Goal: Transaction & Acquisition: Obtain resource

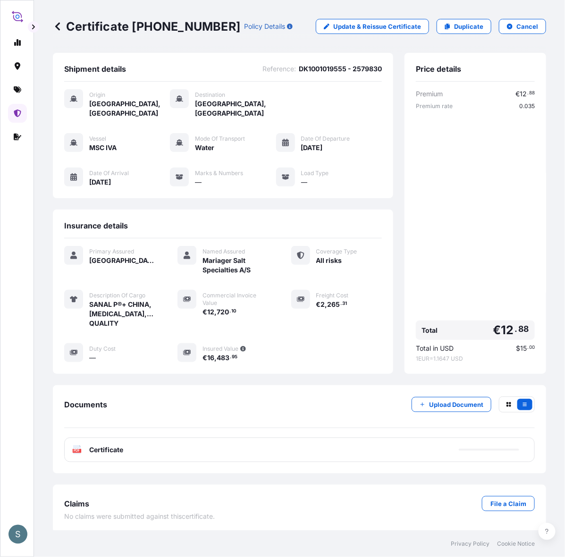
click at [324, 74] on span "DK1001019555 - 2579830" at bounding box center [340, 68] width 83 height 9
click at [19, 117] on icon at bounding box center [18, 113] width 8 height 8
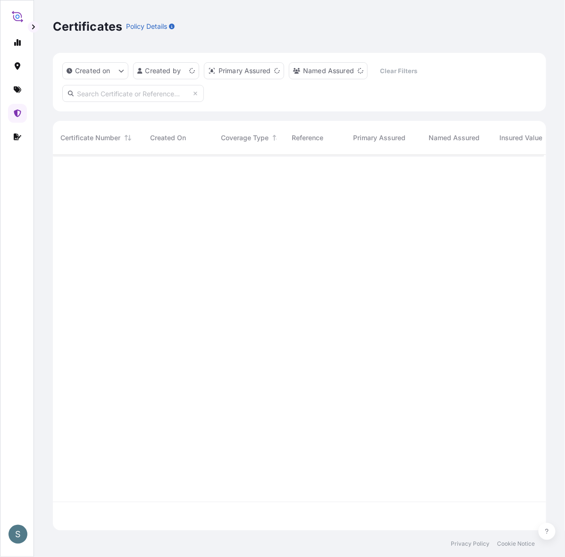
scroll to position [366, 482]
click at [20, 84] on link at bounding box center [17, 89] width 19 height 19
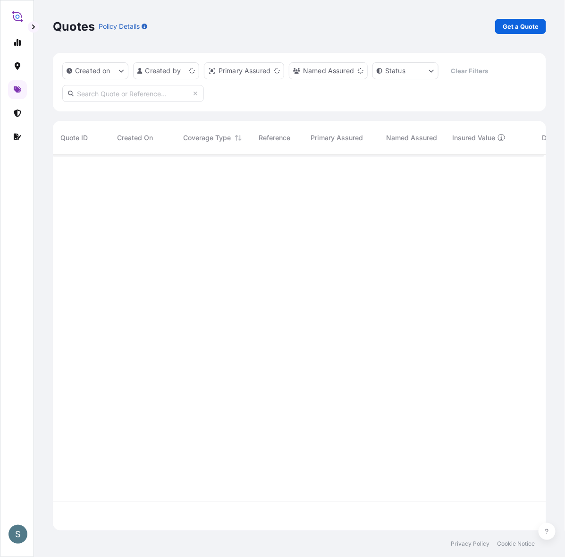
scroll to position [366, 482]
click at [507, 29] on p "Get a Quote" at bounding box center [520, 26] width 36 height 9
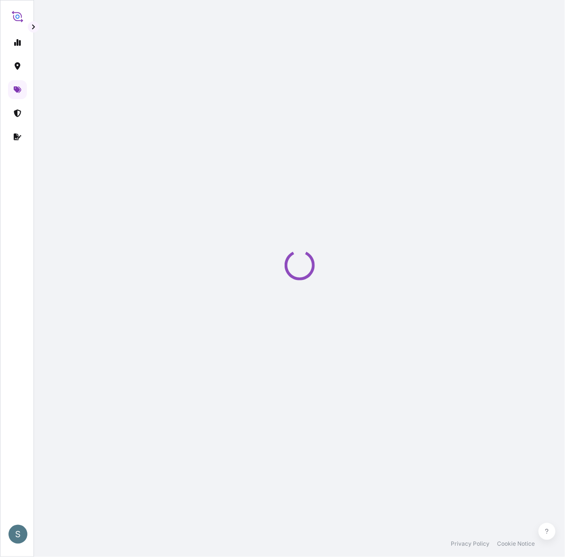
scroll to position [16, 0]
select select "Water"
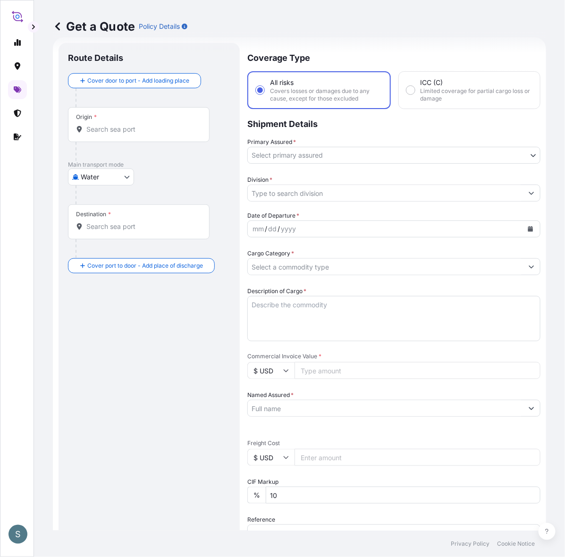
click at [133, 133] on input "Origin *" at bounding box center [141, 129] width 111 height 9
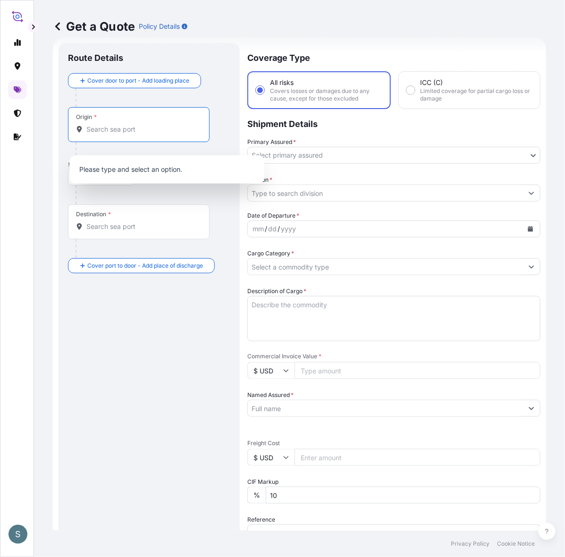
paste input "[GEOGRAPHIC_DATA], [GEOGRAPHIC_DATA]"
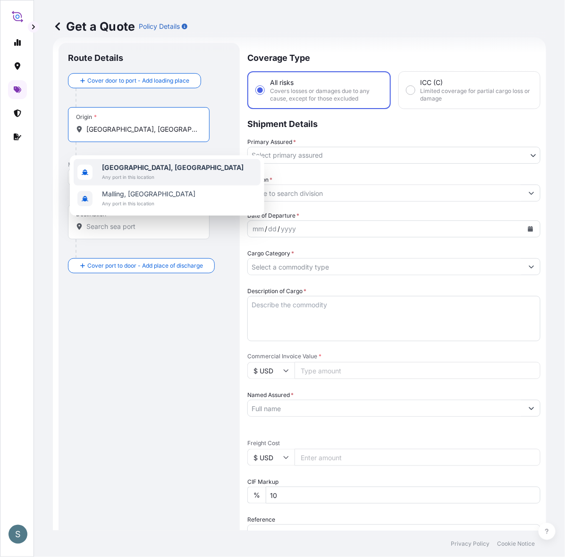
click at [138, 175] on span "Any port in this location" at bounding box center [172, 176] width 141 height 9
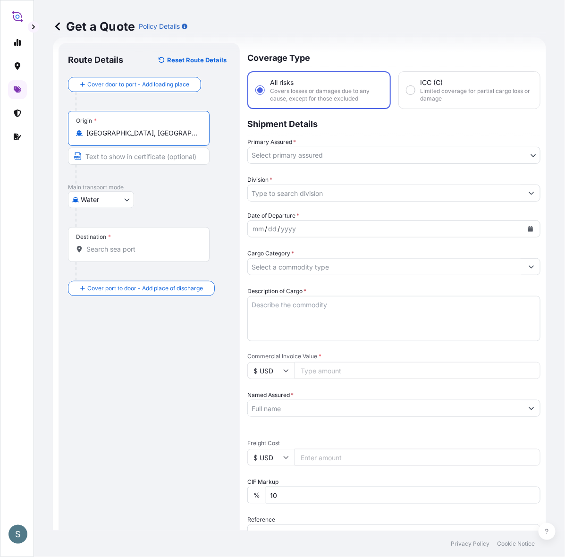
type input "[GEOGRAPHIC_DATA], [GEOGRAPHIC_DATA]"
click at [118, 254] on input "Destination *" at bounding box center [141, 248] width 111 height 9
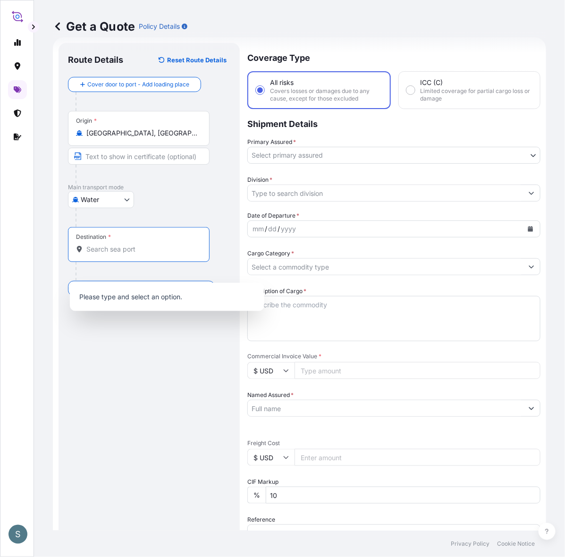
click at [118, 254] on input "Destination *" at bounding box center [141, 248] width 111 height 9
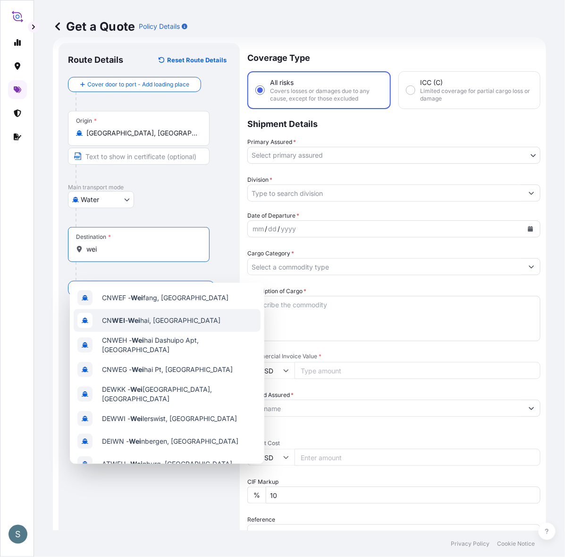
click at [156, 321] on span "CN [PERSON_NAME] hai, [GEOGRAPHIC_DATA]" at bounding box center [161, 320] width 118 height 9
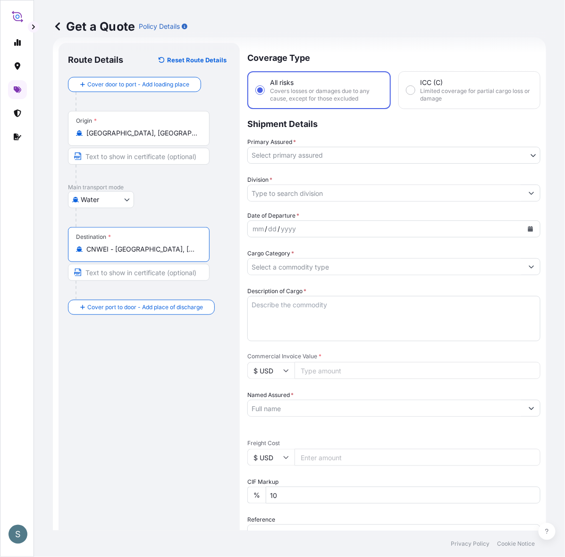
type input "CNWEI - [GEOGRAPHIC_DATA], [GEOGRAPHIC_DATA]"
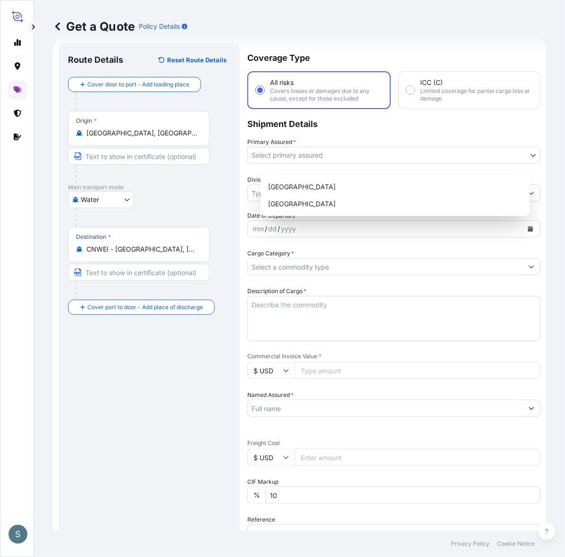
click at [305, 161] on body "S Get a Quote Policy Details Route Details Reset Route Details Cover door to po…" at bounding box center [282, 278] width 565 height 557
click at [291, 191] on div "[GEOGRAPHIC_DATA]" at bounding box center [395, 186] width 262 height 17
select select "31589"
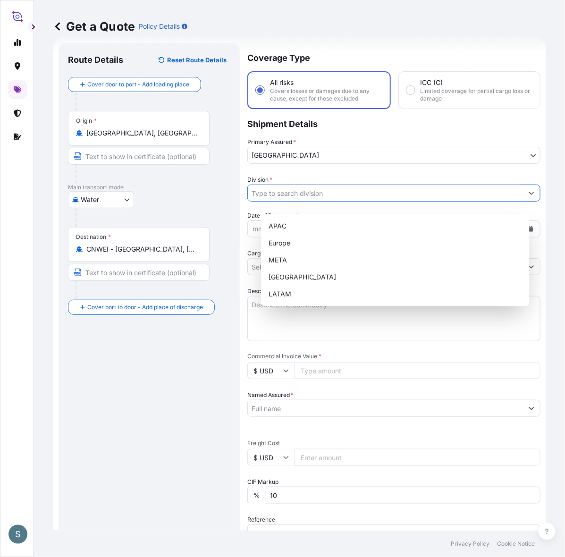
click at [300, 201] on input "Division *" at bounding box center [385, 192] width 275 height 17
click at [298, 241] on div "Europe" at bounding box center [395, 242] width 261 height 17
type input "Europe"
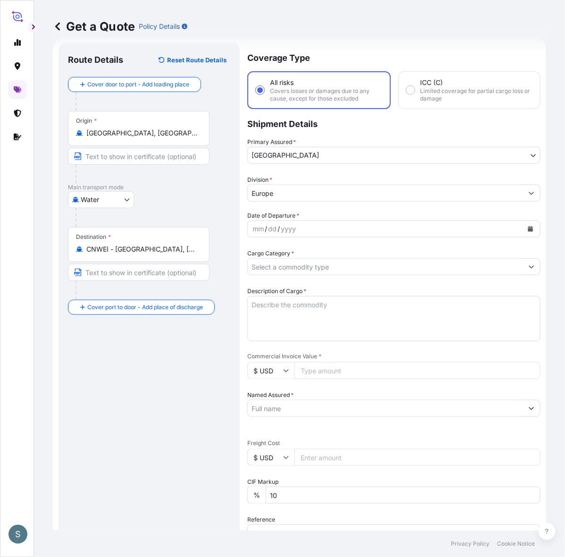
click at [185, 426] on div "Route Details Reset Route Details Cover door to port - Add loading place Place …" at bounding box center [149, 383] width 162 height 663
click at [311, 237] on div "mm / dd / yyyy" at bounding box center [385, 228] width 275 height 17
click at [523, 236] on button "Calendar" at bounding box center [530, 228] width 15 height 15
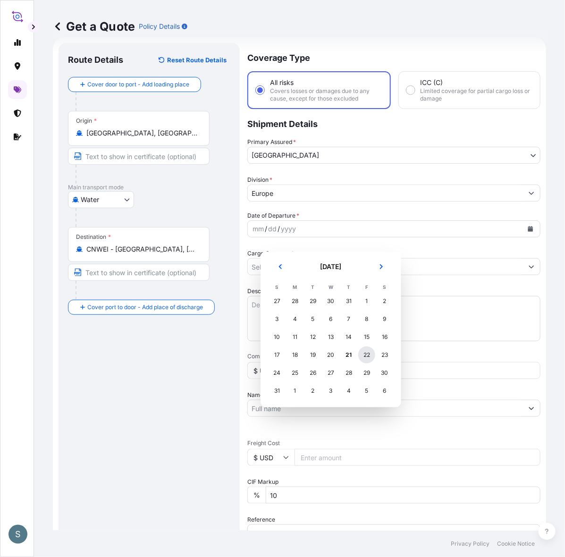
click at [375, 363] on div "22" at bounding box center [366, 354] width 17 height 17
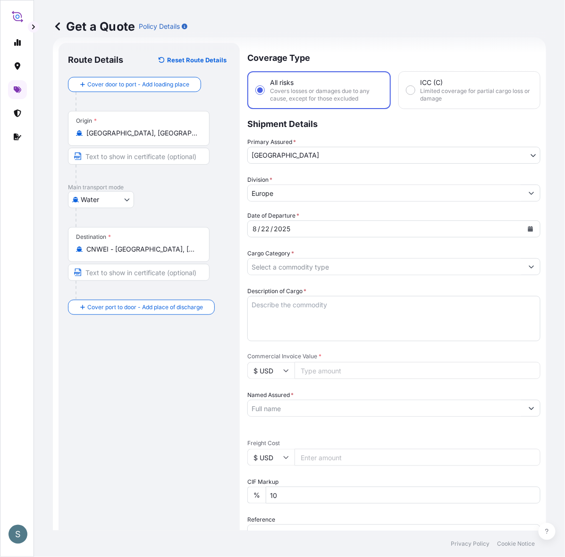
click at [290, 275] on input "Cargo Category *" at bounding box center [385, 266] width 275 height 17
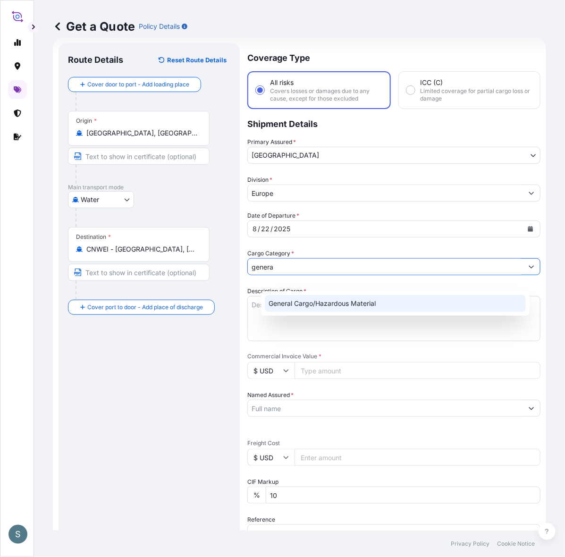
click at [324, 309] on div "General Cargo/Hazardous Material" at bounding box center [395, 303] width 261 height 17
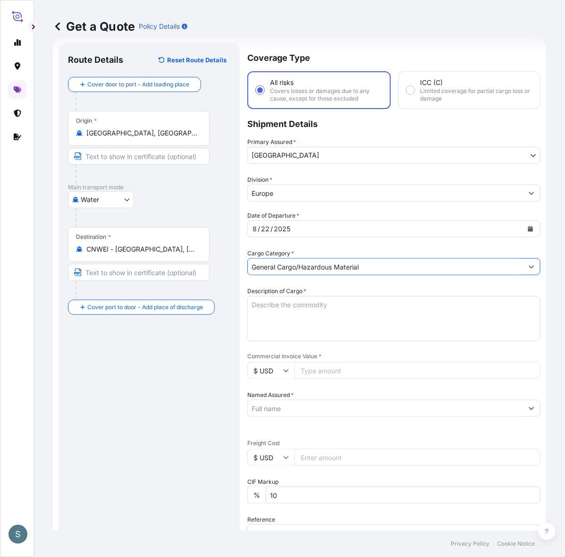
type input "General Cargo/Hazardous Material"
click at [164, 410] on div "Route Details Reset Route Details Cover door to port - Add loading place Place …" at bounding box center [149, 383] width 162 height 663
click at [330, 379] on input "Commercial Invoice Value *" at bounding box center [417, 370] width 246 height 17
paste input "68600.00"
type input "68600.00"
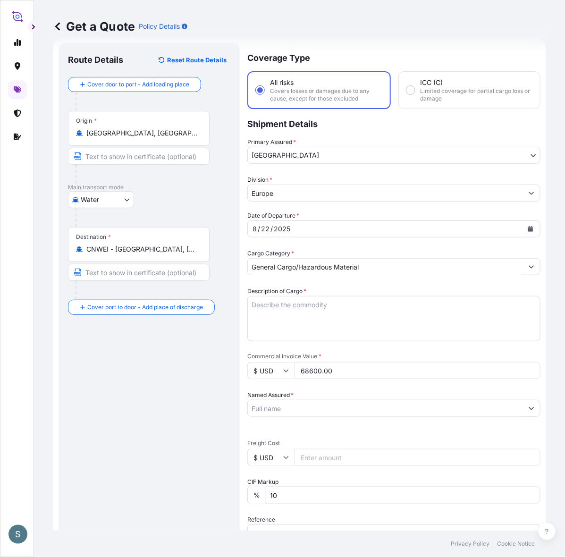
click at [215, 403] on div "Route Details Reset Route Details Cover door to port - Add loading place Place …" at bounding box center [149, 383] width 162 height 663
click at [349, 338] on textarea "Description of Cargo *" at bounding box center [393, 318] width 293 height 45
paste textarea "SANAL P+ CHINA, [MEDICAL_DATA], PHARMACEUTICAL QU"
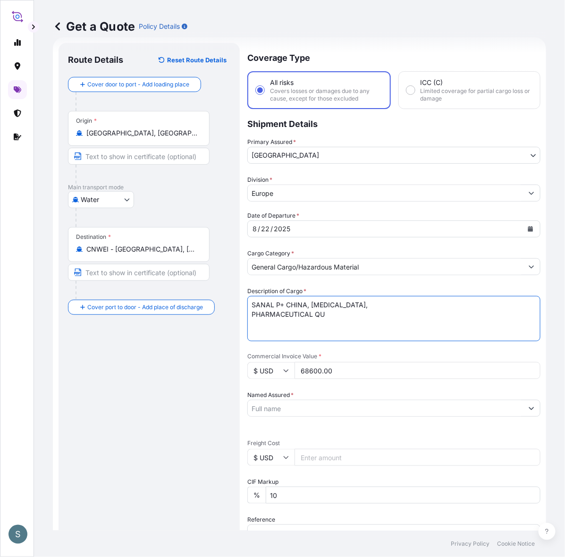
click at [266, 331] on textarea "SANAL P+ CHINA, [MEDICAL_DATA], PHARMACEUTICAL QU" at bounding box center [393, 318] width 293 height 45
click at [473, 325] on textarea "SANAL P+ CHINA, [MEDICAL_DATA], PHARMACEUTICAL QU" at bounding box center [393, 318] width 293 height 45
click at [472, 314] on textarea "SANAL P+ CHINA, [MEDICAL_DATA], PHARMACEUTICAL QU" at bounding box center [393, 318] width 293 height 45
type textarea "SANAL P+ CHINA, [MEDICAL_DATA], PHARMACEUTICAL QUALITY"
click at [124, 404] on div "Route Details Reset Route Details Cover door to port - Add loading place Place …" at bounding box center [149, 383] width 162 height 663
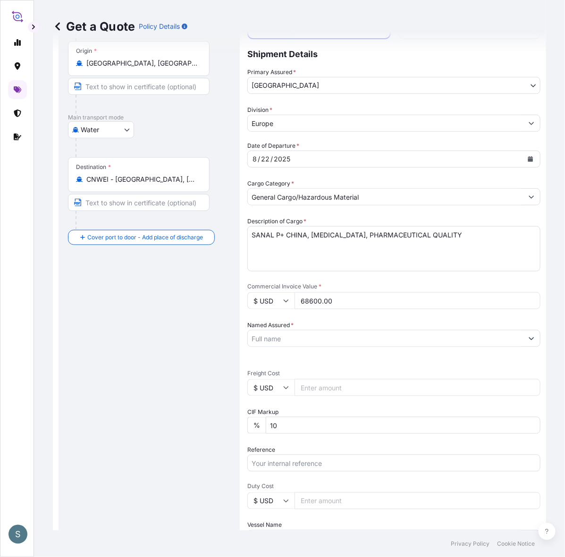
scroll to position [114, 0]
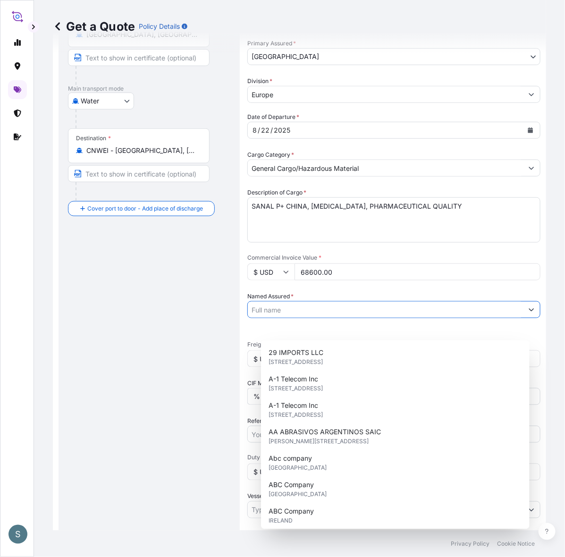
click at [319, 318] on input "Named Assured *" at bounding box center [385, 309] width 275 height 17
paste input "Mariager Salt Specialties A/S"
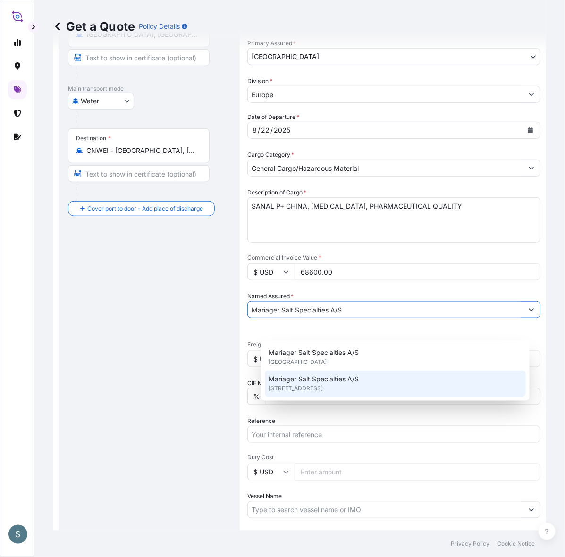
click at [321, 392] on span "[STREET_ADDRESS]" at bounding box center [295, 387] width 54 height 9
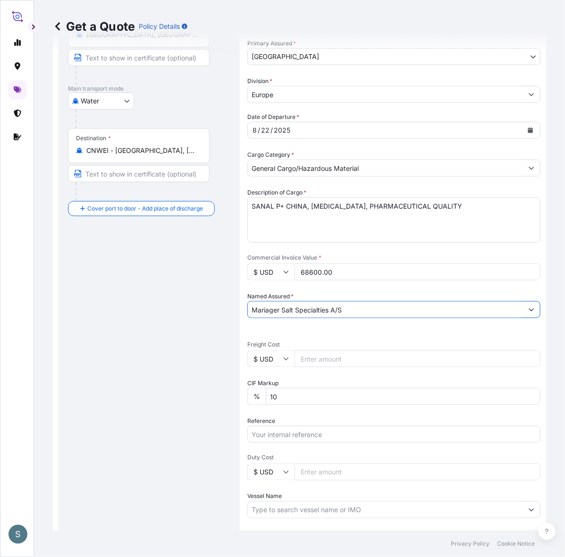
type input "Mariager Salt Specialties A/S"
click at [161, 442] on div "Route Details Reset Route Details Cover door to port - Add loading place Place …" at bounding box center [149, 285] width 162 height 663
click at [329, 367] on input "Freight Cost" at bounding box center [417, 358] width 246 height 17
paste input "9511.05"
type input "9511.05"
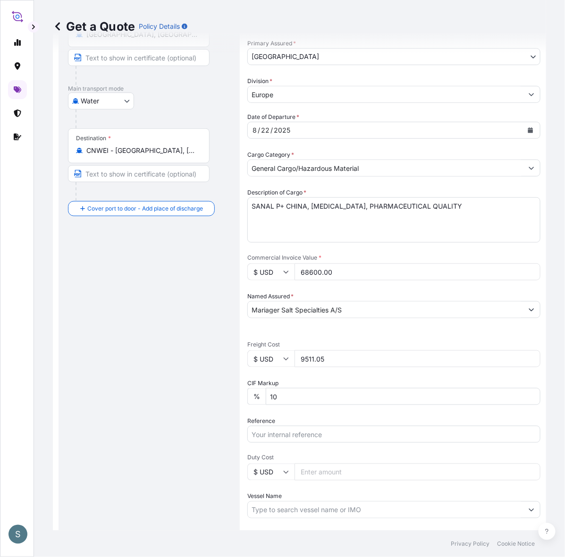
click at [138, 383] on div "Route Details Reset Route Details Cover door to port - Add loading place Place …" at bounding box center [149, 285] width 162 height 663
drag, startPoint x: 345, startPoint y: 380, endPoint x: 274, endPoint y: 383, distance: 70.4
click at [274, 367] on div "$ USD 9511.05" at bounding box center [393, 358] width 293 height 17
click at [275, 367] on input "$ USD" at bounding box center [270, 358] width 47 height 17
click at [289, 404] on div "€ EUR" at bounding box center [284, 404] width 40 height 18
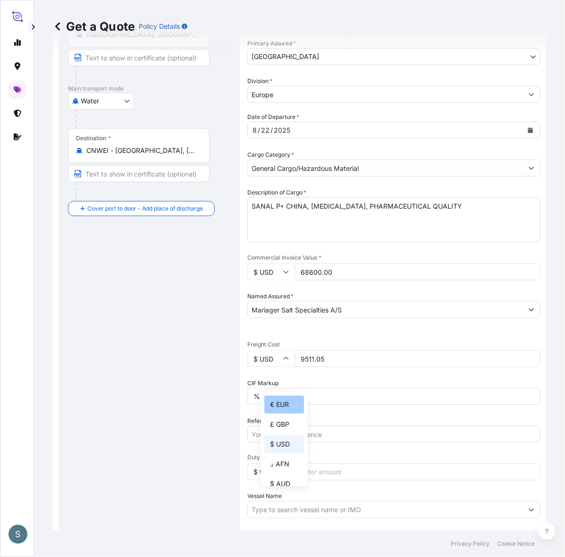
type input "€ EUR"
click at [181, 404] on div "Route Details Reset Route Details Cover door to port - Add loading place Place …" at bounding box center [149, 285] width 162 height 663
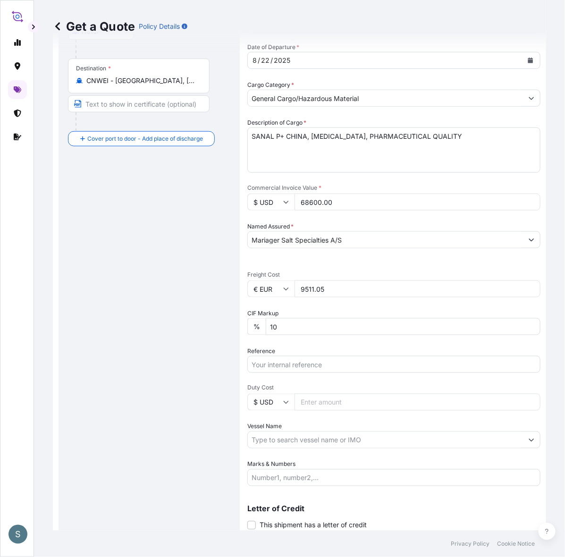
scroll to position [212, 0]
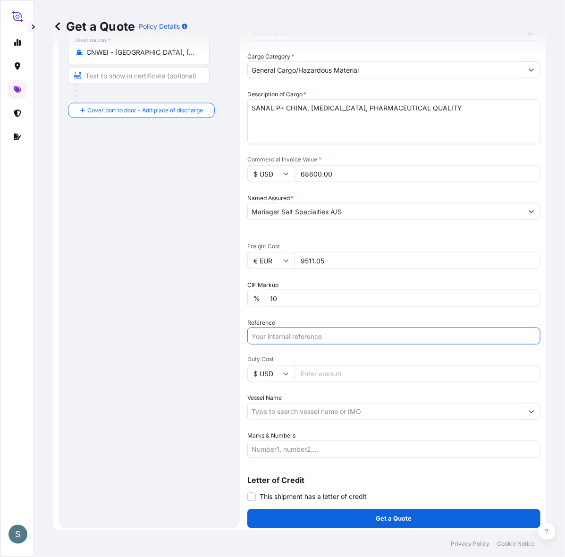
click at [293, 344] on input "Reference" at bounding box center [393, 335] width 293 height 17
paste input "DK1001020317 2598957"
click at [316, 344] on input "DK1001020317 2598957" at bounding box center [393, 335] width 293 height 17
type input "DK1001020317 - 2598957"
click at [143, 430] on div "Route Details Reset Route Details Cover door to port - Add loading place Place …" at bounding box center [149, 187] width 162 height 663
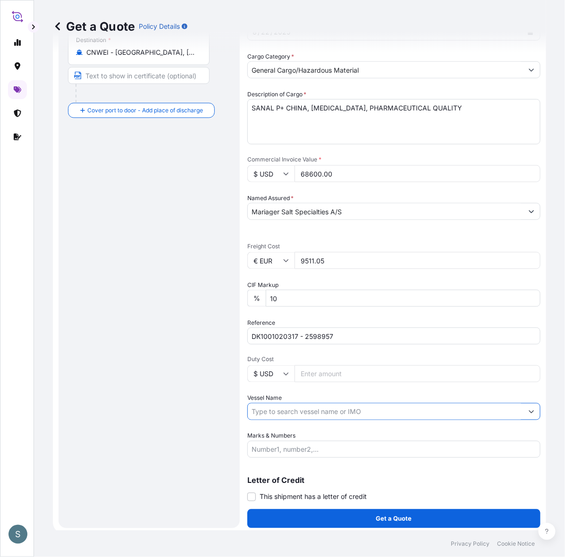
click at [321, 420] on input "Vessel Name" at bounding box center [385, 411] width 275 height 17
paste input "BEATE"
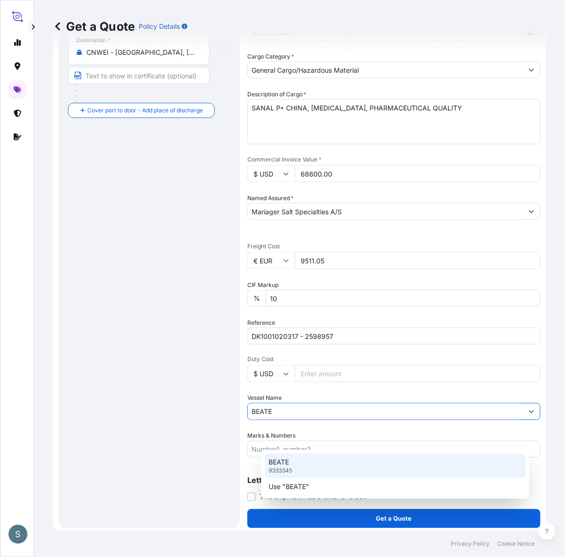
click at [296, 467] on div "BEATE 9333345" at bounding box center [395, 465] width 261 height 25
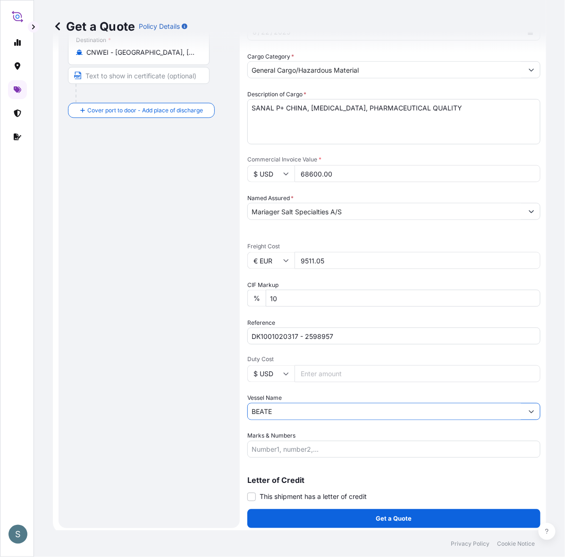
type input "BEATE"
click at [158, 466] on div "Route Details Reset Route Details Cover door to port - Add loading place Place …" at bounding box center [149, 187] width 162 height 663
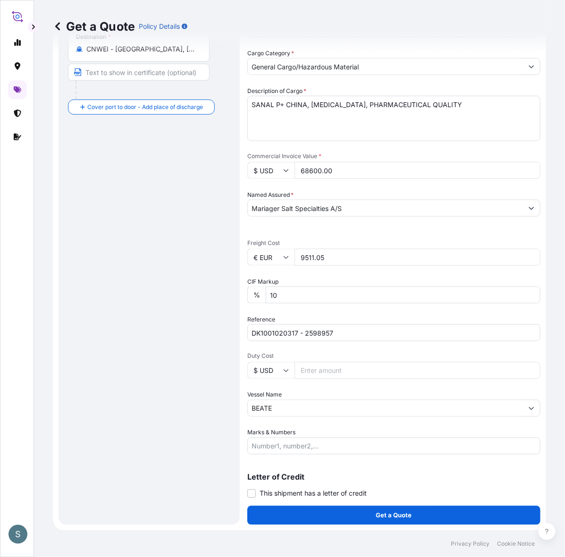
scroll to position [249, 0]
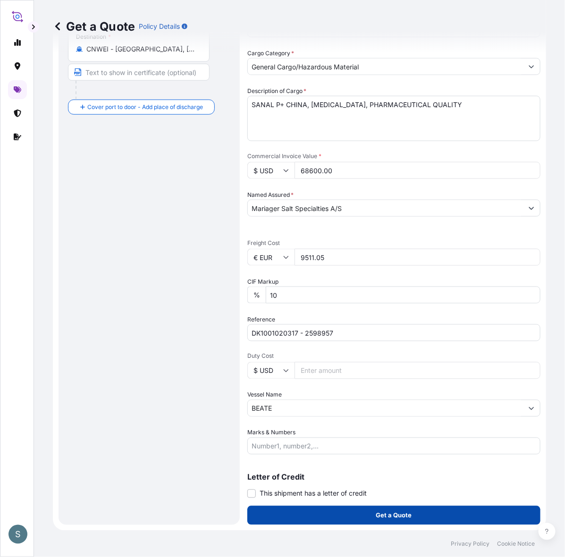
click at [354, 512] on button "Get a Quote" at bounding box center [393, 515] width 293 height 19
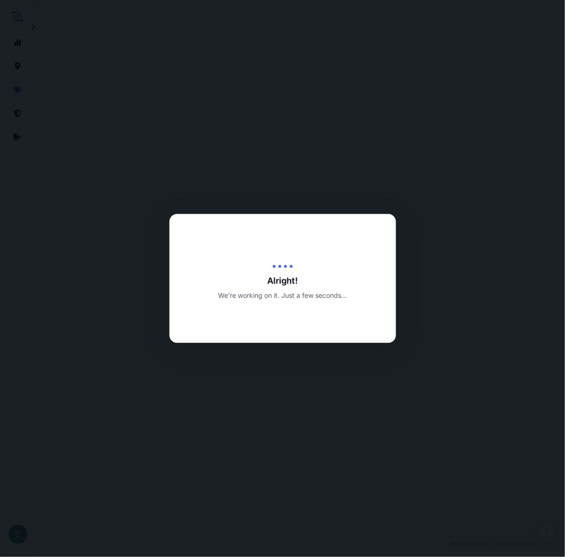
select select "Water"
select select "31589"
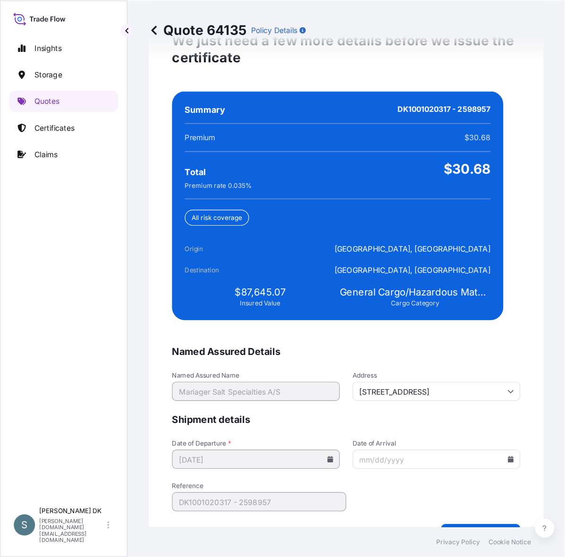
scroll to position [2273, 0]
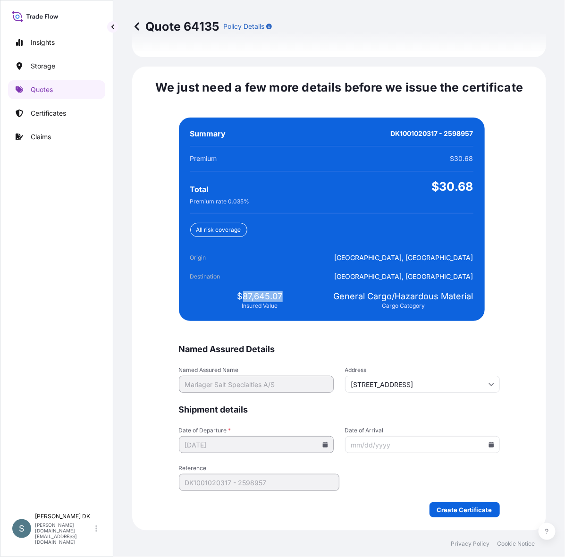
drag, startPoint x: 239, startPoint y: 319, endPoint x: 281, endPoint y: 319, distance: 42.4
click at [281, 309] on div "$87,645.07 Insured Value" at bounding box center [260, 300] width 140 height 19
copy span "87,645.07"
click at [488, 442] on icon at bounding box center [490, 444] width 5 height 6
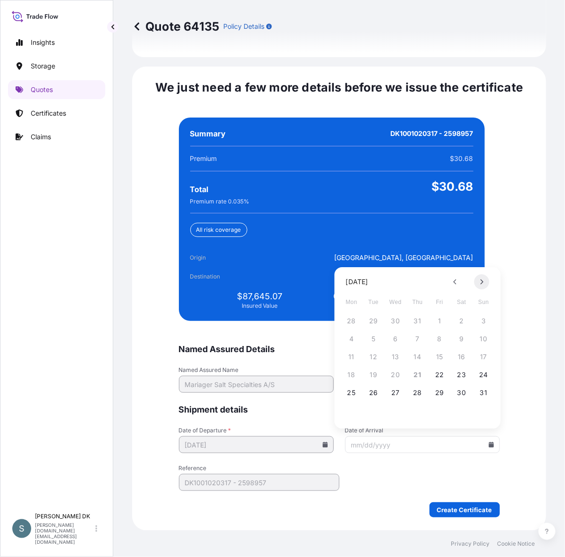
click at [482, 284] on button at bounding box center [481, 281] width 15 height 15
click at [464, 375] on button "25" at bounding box center [461, 374] width 15 height 15
type input "[DATE]"
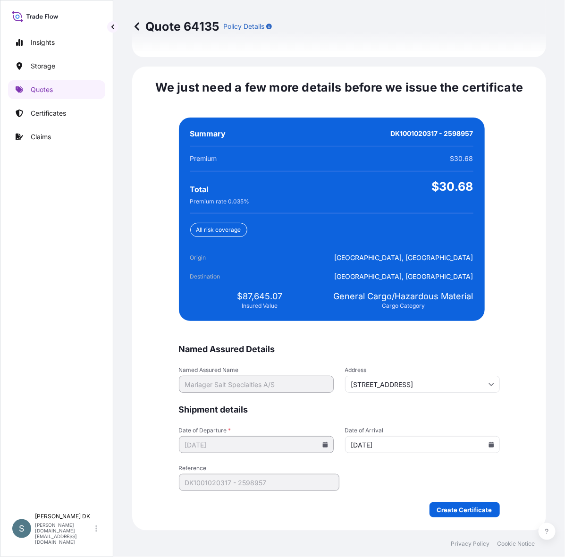
click at [409, 466] on form "Named Assured Details Named Assured Name Mariager Salt Specialties A/S Address …" at bounding box center [339, 430] width 321 height 174
drag, startPoint x: 239, startPoint y: 290, endPoint x: 280, endPoint y: 291, distance: 41.1
click at [280, 291] on div "$87,645.07 Insured Value" at bounding box center [260, 300] width 140 height 19
copy span "87,645.07"
click at [256, 293] on span "$87,645.07" at bounding box center [259, 296] width 45 height 11
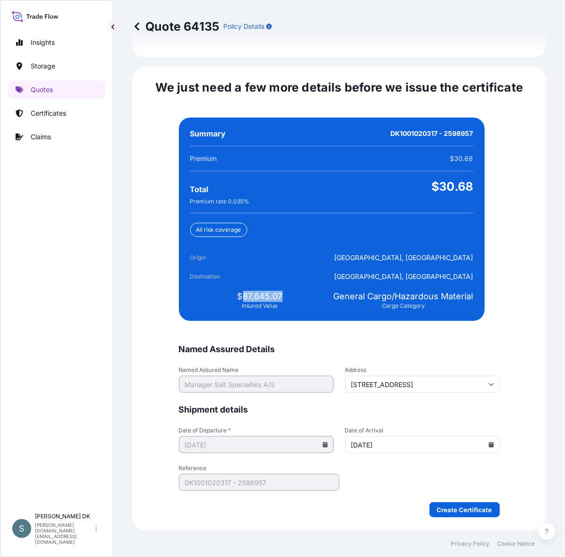
drag, startPoint x: 238, startPoint y: 289, endPoint x: 282, endPoint y: 289, distance: 43.4
click at [282, 291] on div "$87,645.07 Insured Value" at bounding box center [260, 300] width 140 height 19
copy span "87,645.07"
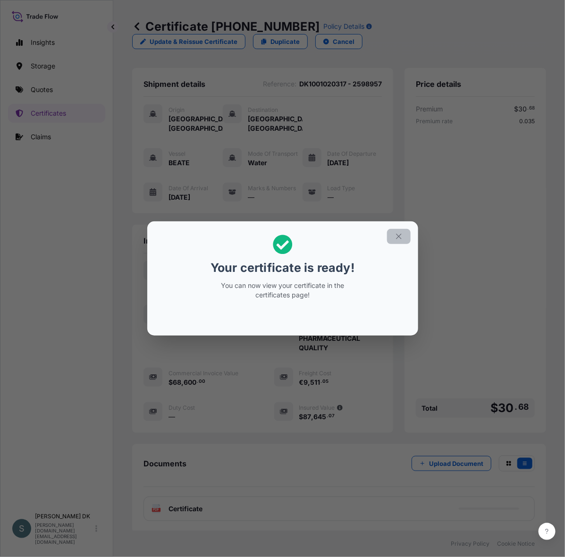
click at [396, 229] on button "button" at bounding box center [399, 236] width 24 height 15
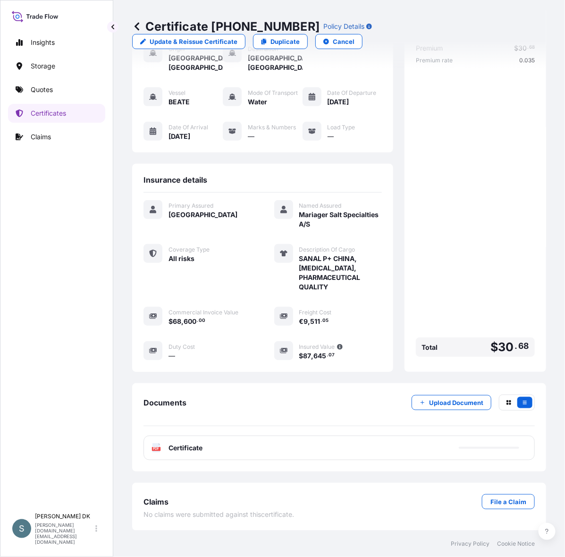
scroll to position [91, 0]
click at [219, 439] on div "PDF Certificate" at bounding box center [338, 447] width 391 height 25
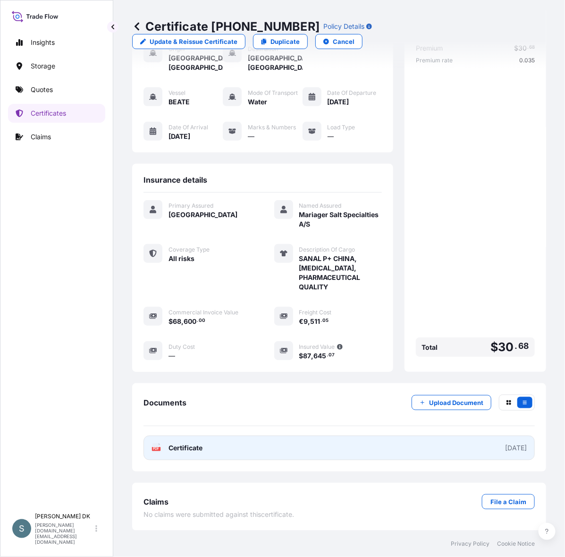
click at [231, 444] on link "PDF Certificate [DATE]" at bounding box center [338, 447] width 391 height 25
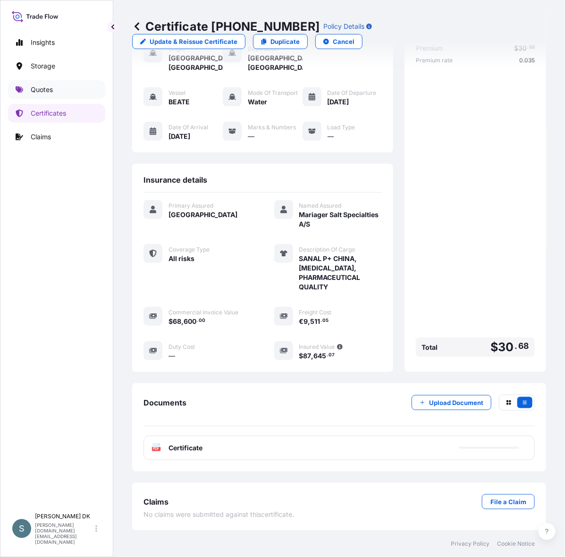
click at [53, 91] on p "Quotes" at bounding box center [42, 89] width 22 height 9
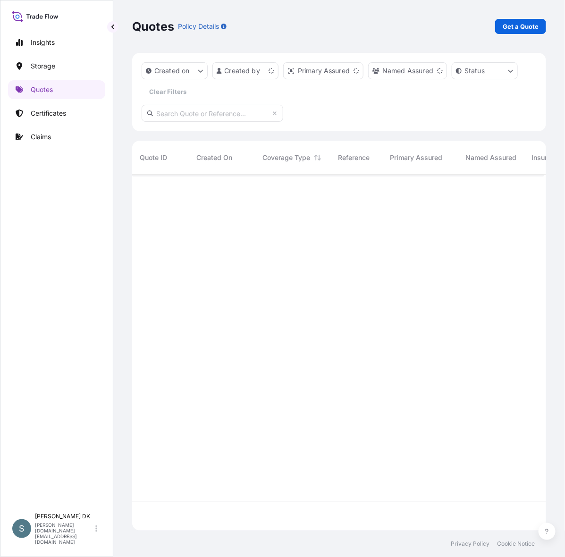
scroll to position [346, 402]
click at [513, 23] on p "Get a Quote" at bounding box center [520, 26] width 36 height 9
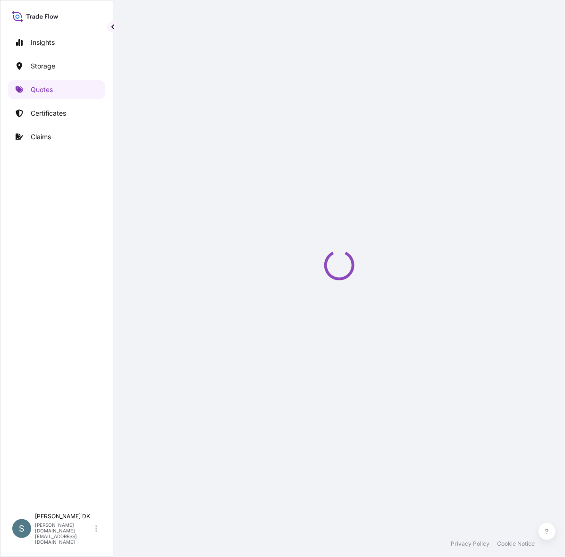
select select "Water"
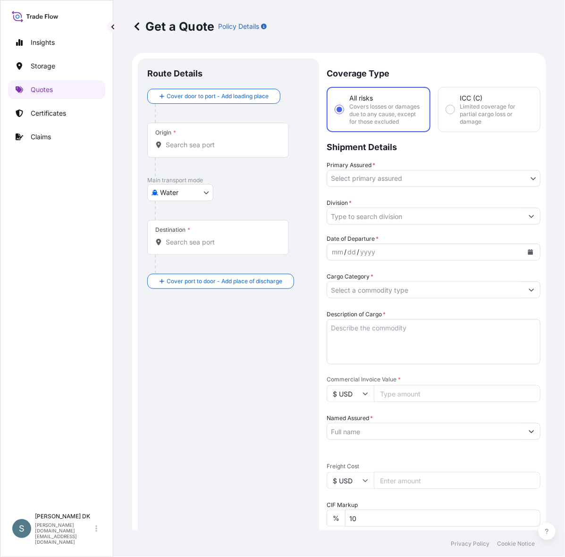
scroll to position [16, 0]
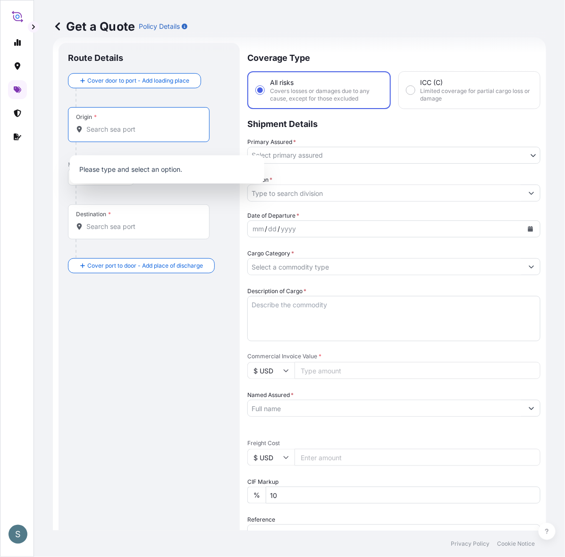
click at [145, 134] on input "Origin *" at bounding box center [141, 129] width 111 height 9
paste input "[GEOGRAPHIC_DATA], [GEOGRAPHIC_DATA]"
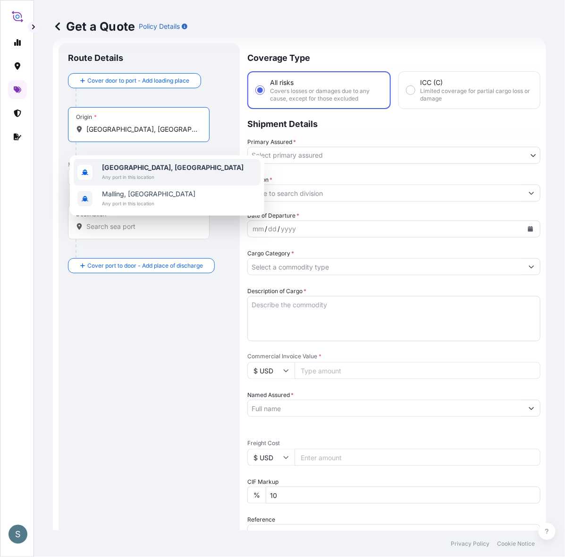
click at [151, 177] on span "Any port in this location" at bounding box center [172, 176] width 141 height 9
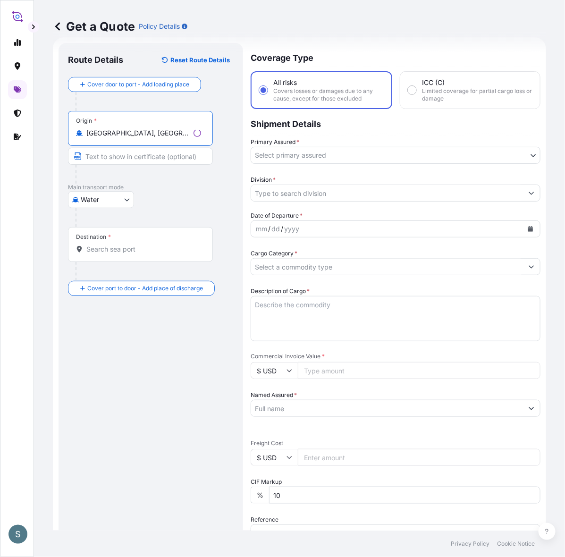
type input "[GEOGRAPHIC_DATA], [GEOGRAPHIC_DATA]"
click at [124, 254] on input "Destination *" at bounding box center [141, 248] width 111 height 9
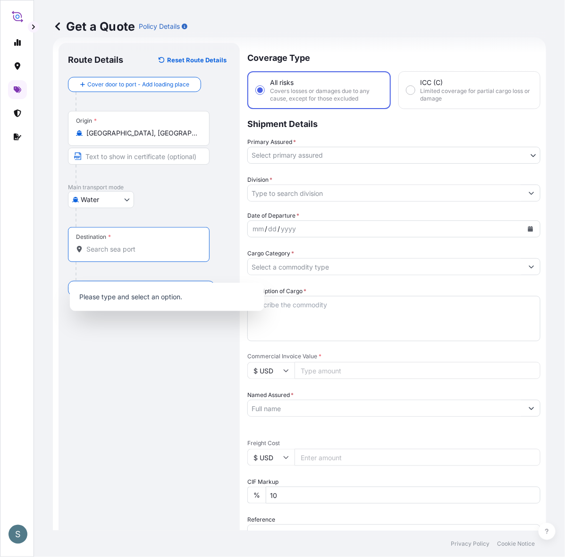
paste input "[GEOGRAPHIC_DATA], [GEOGRAPHIC_DATA]"
click at [152, 254] on input "[GEOGRAPHIC_DATA], [GEOGRAPHIC_DATA]" at bounding box center [141, 248] width 111 height 9
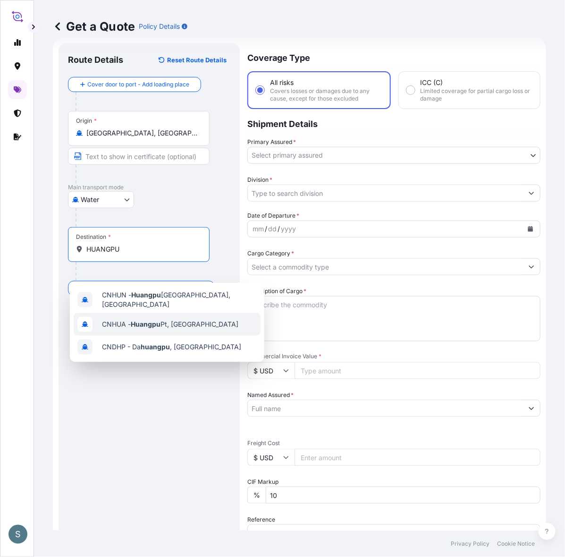
click at [152, 319] on span "CNHUA - Huangpu Pt, [GEOGRAPHIC_DATA]" at bounding box center [170, 323] width 136 height 9
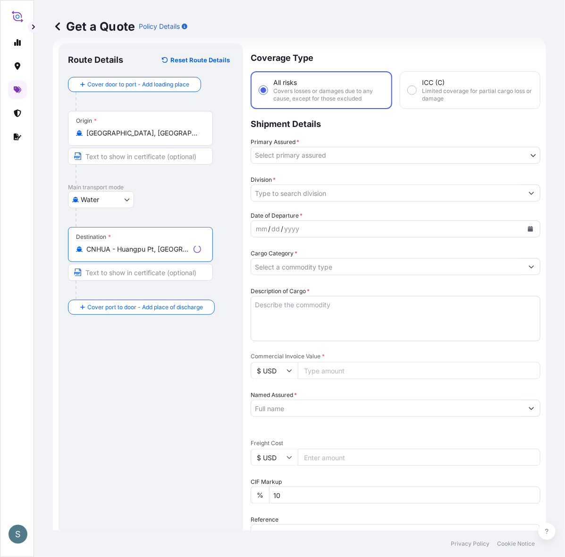
type input "CNHUA - Huangpu Pt, [GEOGRAPHIC_DATA]"
click at [159, 398] on div "Route Details Reset Route Details Cover door to port - Add loading place Place …" at bounding box center [151, 383] width 166 height 663
click at [321, 163] on body "S Get a Quote Policy Details Route Details Reset Route Details Cover door to po…" at bounding box center [282, 278] width 565 height 557
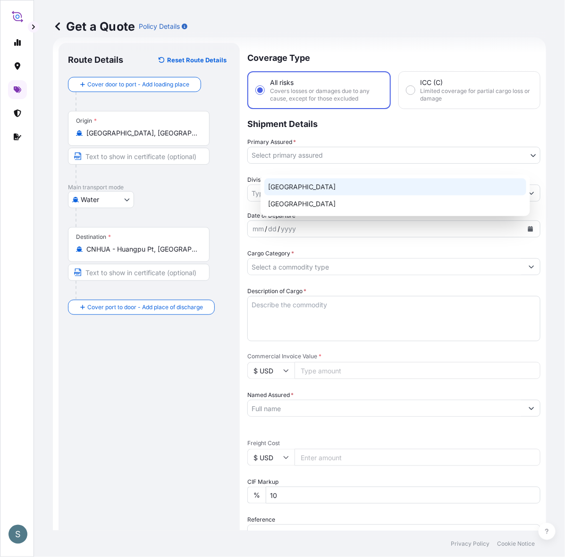
click at [302, 184] on div "[GEOGRAPHIC_DATA]" at bounding box center [395, 186] width 262 height 17
select select "31589"
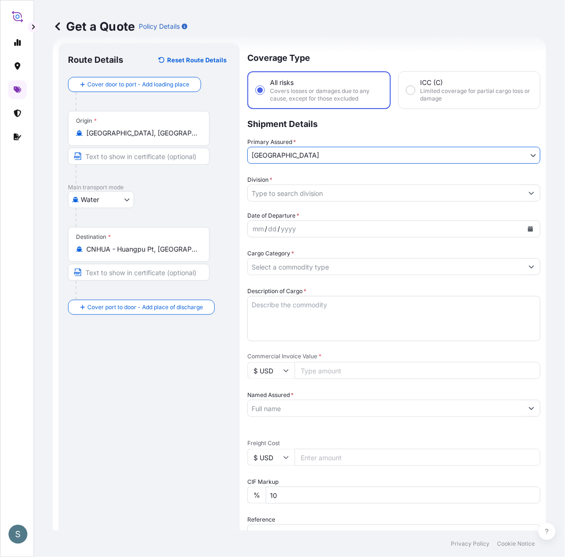
click at [301, 194] on input "Division *" at bounding box center [385, 192] width 275 height 17
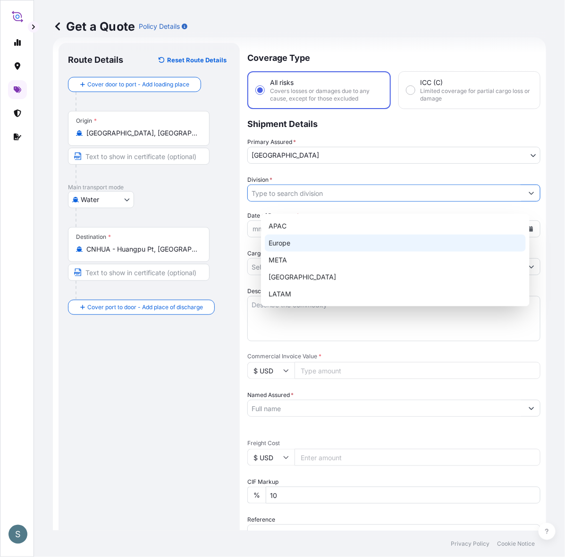
click at [293, 243] on div "Europe" at bounding box center [395, 242] width 261 height 17
type input "Europe"
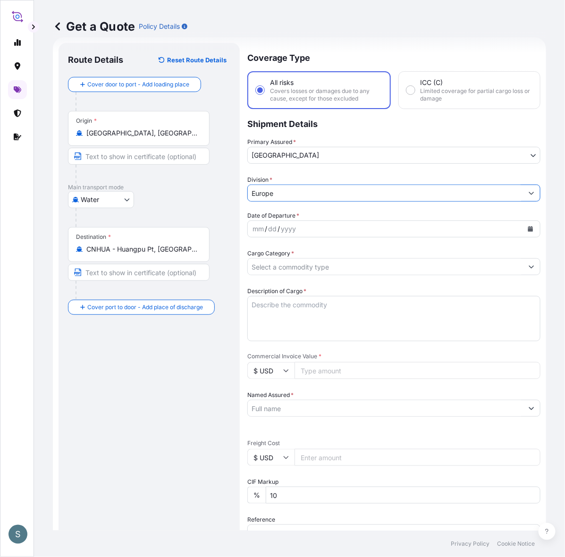
click at [528, 232] on icon "Calendar" at bounding box center [530, 229] width 5 height 6
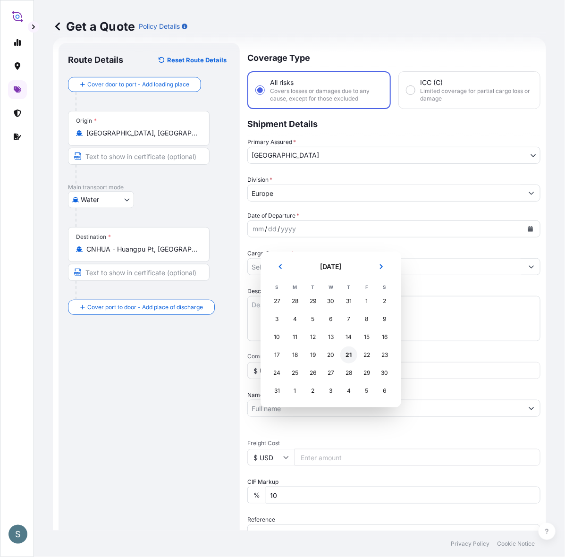
click at [357, 362] on div "21" at bounding box center [348, 354] width 17 height 17
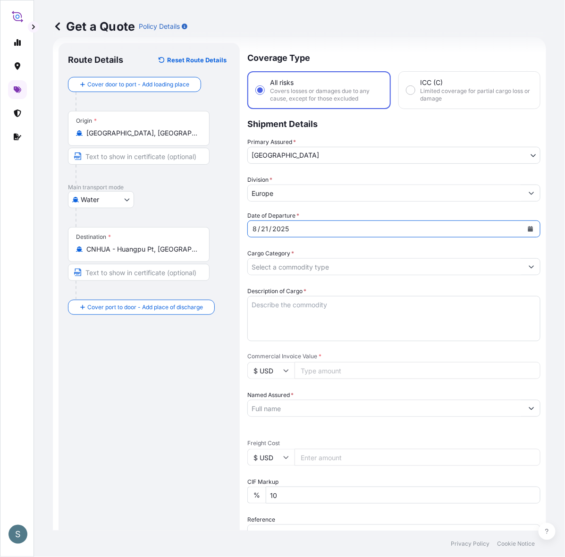
click at [131, 400] on div "Route Details Reset Route Details Cover door to port - Add loading place Place …" at bounding box center [149, 383] width 162 height 663
click at [287, 275] on input "Cargo Category *" at bounding box center [385, 266] width 275 height 17
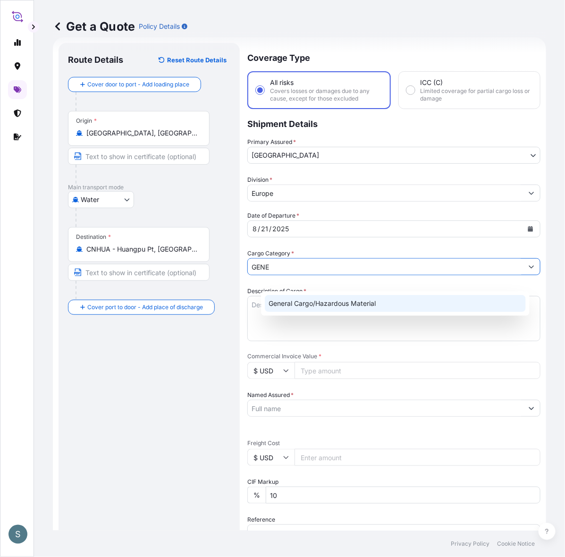
click at [288, 299] on div "General Cargo/Hazardous Material" at bounding box center [395, 303] width 261 height 17
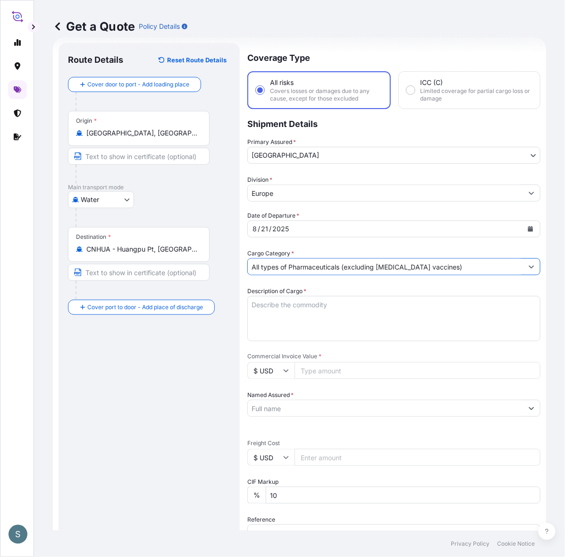
click at [523, 275] on button "Show suggestions" at bounding box center [531, 266] width 17 height 17
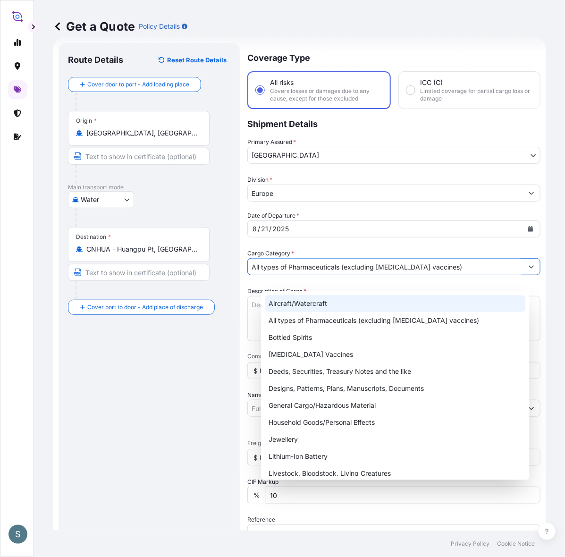
drag, startPoint x: 464, startPoint y: 278, endPoint x: 192, endPoint y: 278, distance: 271.2
click at [192, 278] on form "Route Details Reset Route Details Cover door to port - Add loading place Place …" at bounding box center [299, 383] width 493 height 693
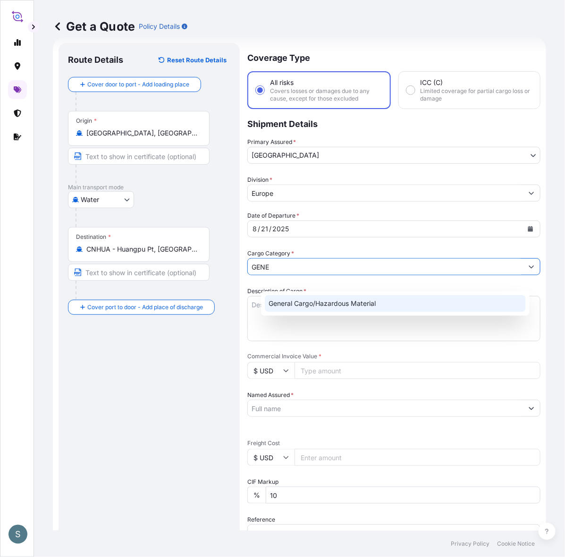
click at [307, 307] on div "General Cargo/Hazardous Material" at bounding box center [395, 303] width 261 height 17
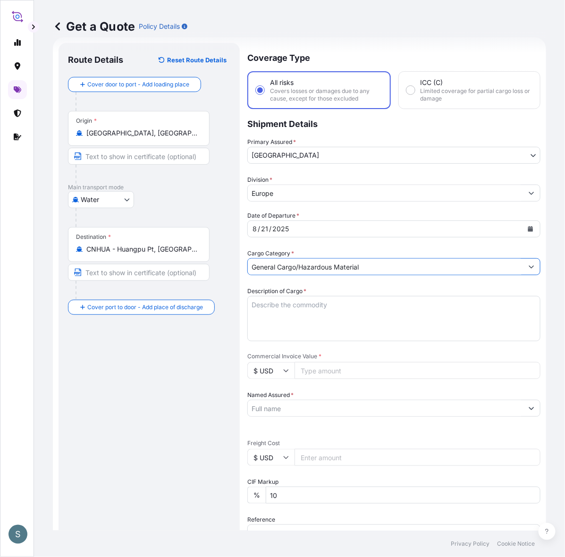
type input "General Cargo/Hazardous Material"
click at [122, 383] on div "Route Details Reset Route Details Cover door to port - Add loading place Place …" at bounding box center [149, 383] width 162 height 663
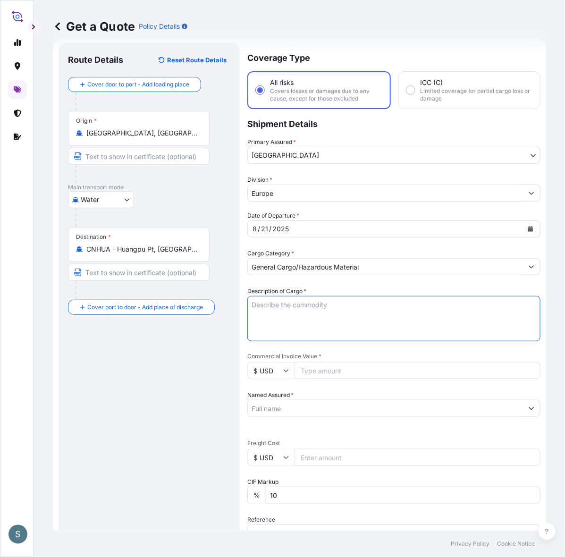
click at [307, 341] on textarea "Description of Cargo *" at bounding box center [393, 318] width 293 height 45
paste textarea "SANAL P®+ CHINA, [MEDICAL_DATA], PHARMACEUTICAL QUALITY"
click at [266, 328] on textarea "SANAL P®+ CHINA, [MEDICAL_DATA], PHARMACEUTICAL QUALITY" at bounding box center [393, 318] width 293 height 45
type textarea "SANAL P®+ CHINA, [MEDICAL_DATA], PHARMACEUTICAL QUALITY"
click at [174, 391] on div "Route Details Reset Route Details Cover door to port - Add loading place Place …" at bounding box center [149, 383] width 162 height 663
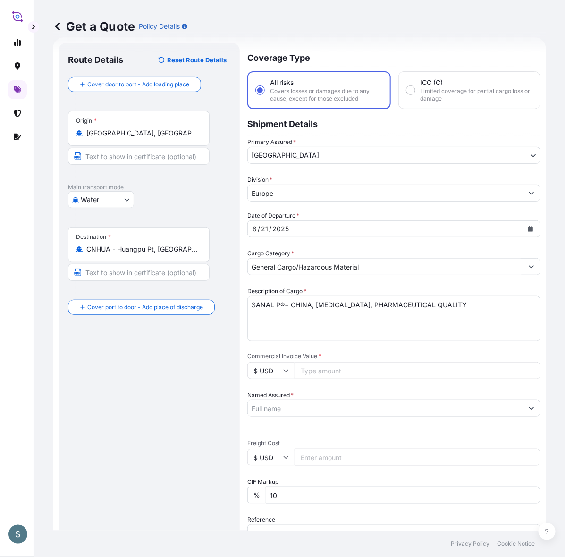
scroll to position [114, 0]
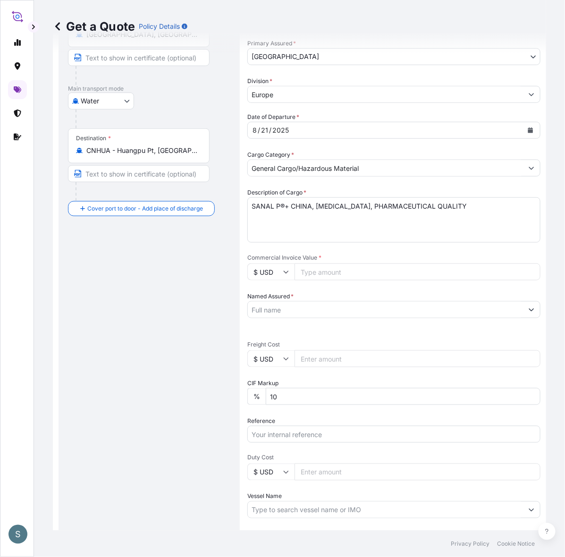
click at [328, 280] on input "Commercial Invoice Value *" at bounding box center [417, 271] width 246 height 17
paste input "53900.00"
type input "53900.00"
click at [180, 341] on div "Route Details Reset Route Details Cover door to port - Add loading place Place …" at bounding box center [149, 285] width 162 height 663
click at [305, 318] on input "Named Assured *" at bounding box center [385, 309] width 275 height 17
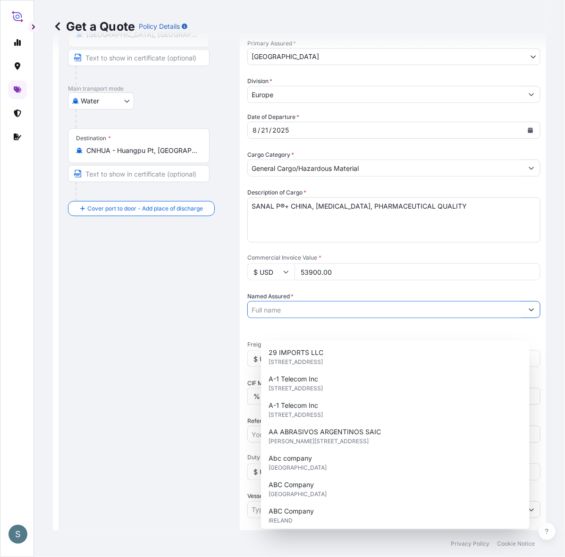
paste input "Mariager Salt Specialties A/S"
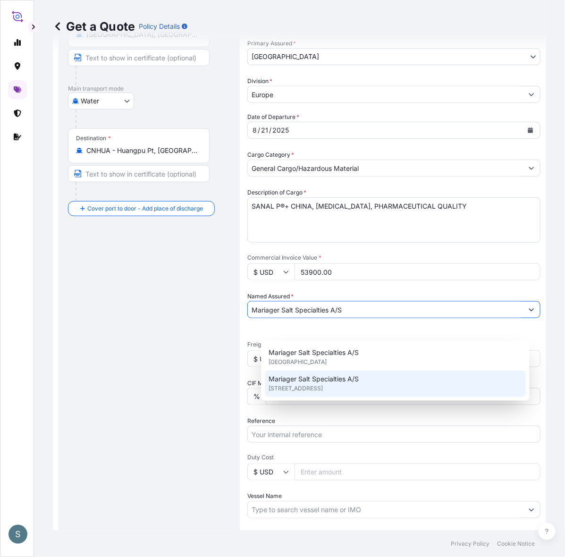
click at [281, 382] on span "Mariager Salt Specialties A/S" at bounding box center [313, 378] width 90 height 9
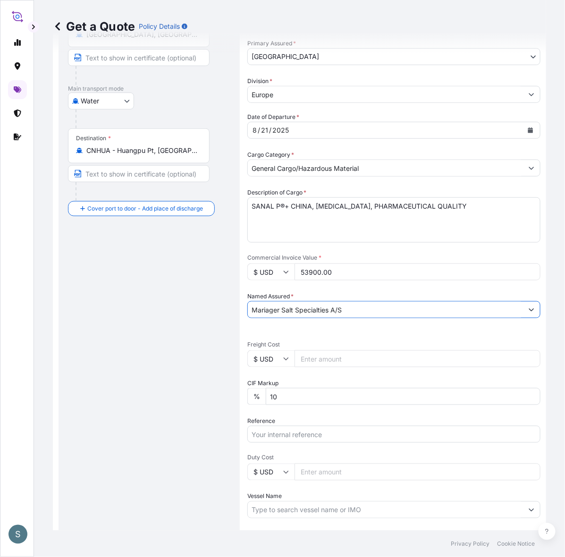
type input "Mariager Salt Specialties A/S"
click at [173, 391] on div "Route Details Reset Route Details Cover door to port - Add loading place Place …" at bounding box center [149, 285] width 162 height 663
click at [286, 367] on input "$ USD" at bounding box center [270, 358] width 47 height 17
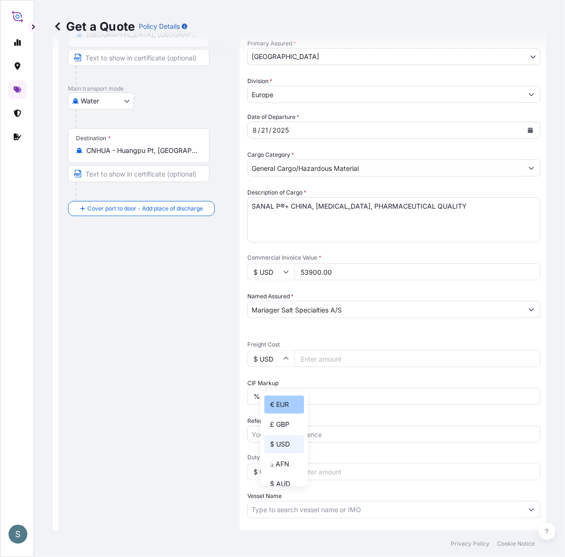
click at [276, 404] on div "€ EUR" at bounding box center [284, 404] width 40 height 18
type input "€ EUR"
drag, startPoint x: 138, startPoint y: 408, endPoint x: 26, endPoint y: 365, distance: 120.1
click at [137, 408] on div "Route Details Reset Route Details Cover door to port - Add loading place Place …" at bounding box center [149, 285] width 162 height 663
click at [323, 367] on input "Freight Cost" at bounding box center [417, 358] width 246 height 17
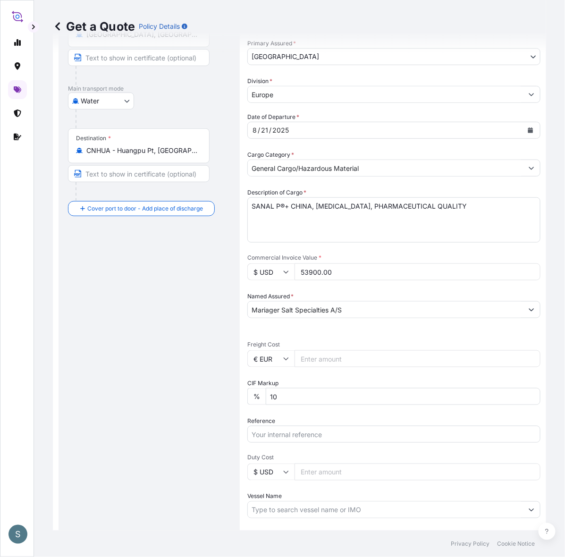
paste input "7829.02"
type input "7829.02"
click at [164, 423] on div "Route Details Reset Route Details Cover door to port - Add loading place Place …" at bounding box center [149, 285] width 162 height 663
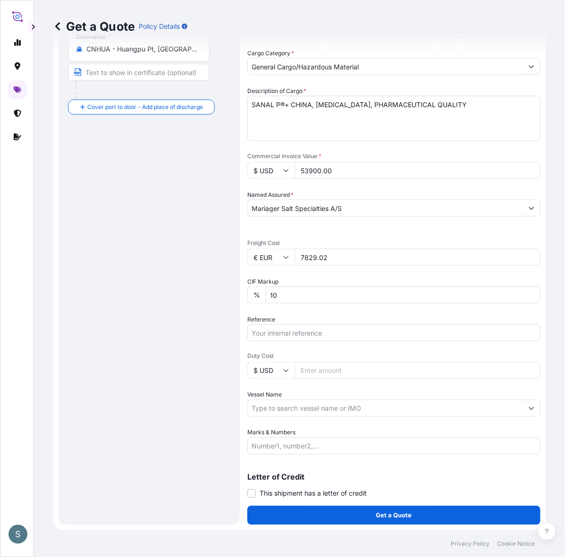
scroll to position [249, 0]
click at [307, 326] on input "Reference" at bounding box center [393, 332] width 293 height 17
paste input "DK1001020068 2527593"
click at [317, 325] on input "DK1001020068 2527593" at bounding box center [393, 332] width 293 height 17
type input "DK1001020068 - 2527593"
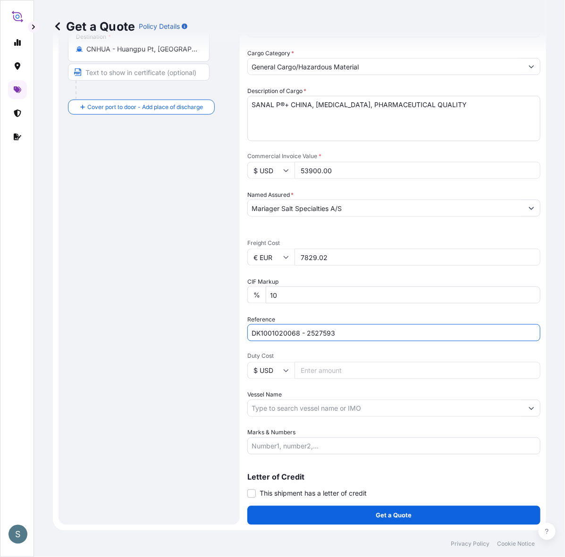
click at [154, 377] on div "Route Details Reset Route Details Cover door to port - Add loading place Place …" at bounding box center [149, 183] width 162 height 663
click at [133, 480] on div "Route Details Reset Route Details Cover door to port - Add loading place Place …" at bounding box center [149, 183] width 162 height 663
click at [277, 402] on input "Vessel Name" at bounding box center [385, 407] width 275 height 17
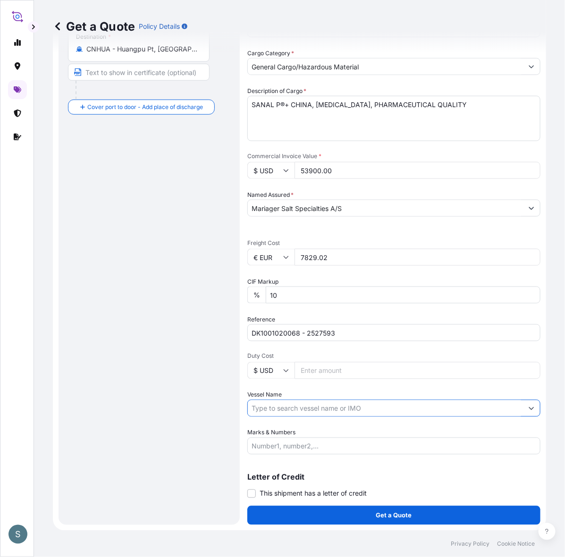
paste input "MSC IVA"
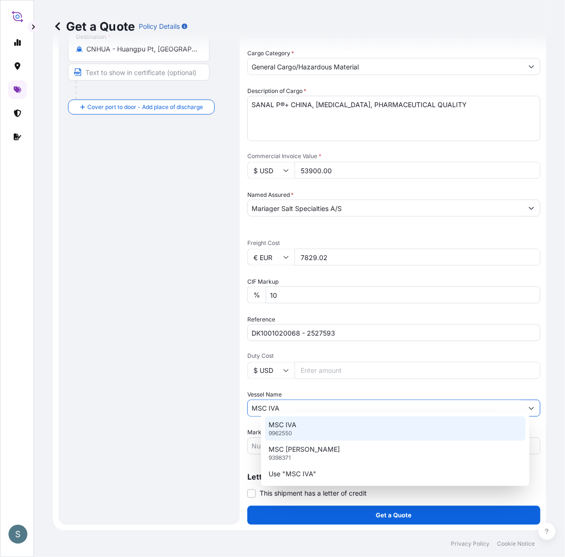
click at [303, 431] on div "MSC IVA 9962550" at bounding box center [395, 428] width 261 height 25
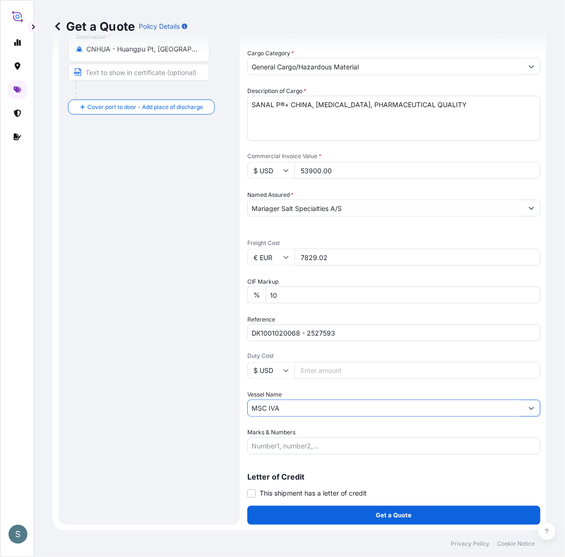
type input "MSC IVA"
click at [62, 359] on div "Route Details Reset Route Details Cover door to port - Add loading place Place …" at bounding box center [148, 184] width 181 height 682
click at [295, 499] on div "Coverage Type All risks Covers losses or damages due to any cause, except for t…" at bounding box center [393, 184] width 293 height 682
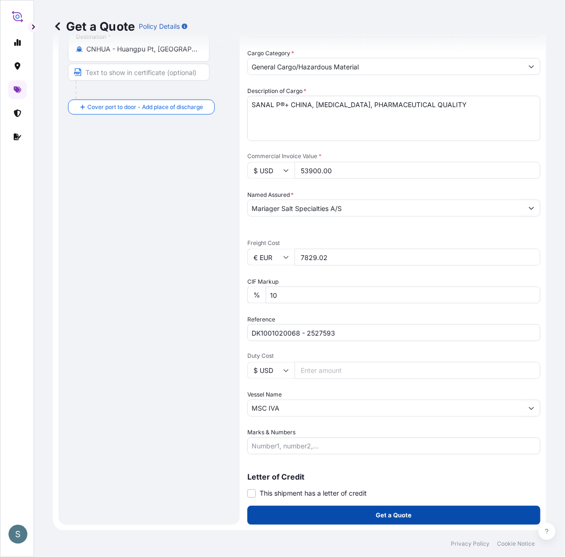
click at [295, 506] on button "Get a Quote" at bounding box center [393, 515] width 293 height 19
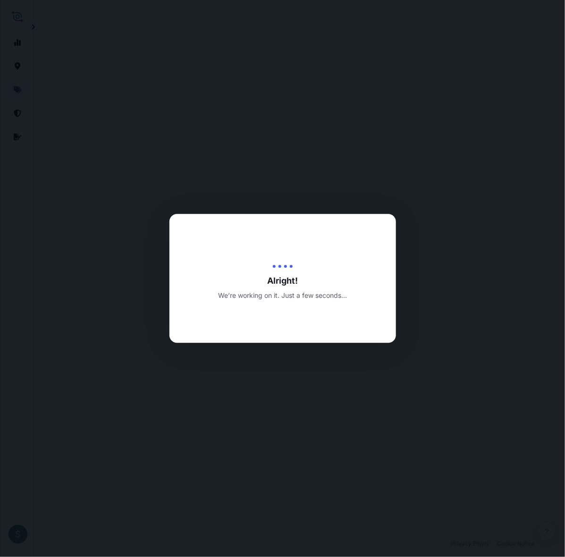
select select "Water"
select select "31589"
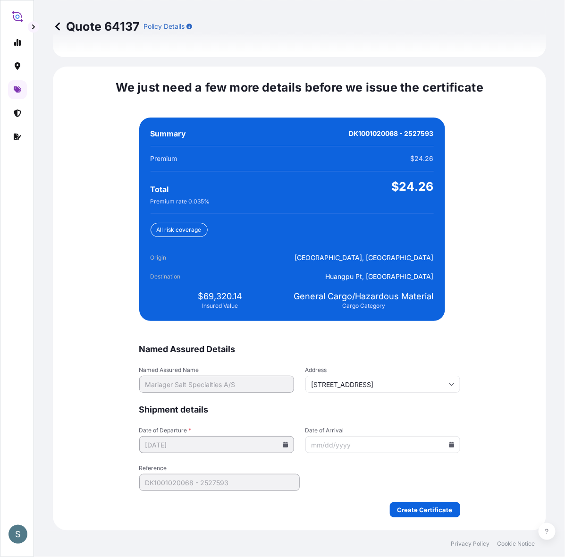
scroll to position [2243, 0]
click at [200, 291] on span "$69,320.14" at bounding box center [220, 296] width 44 height 11
drag, startPoint x: 199, startPoint y: 287, endPoint x: 237, endPoint y: 290, distance: 38.3
click at [237, 291] on span "$69,320.14" at bounding box center [220, 296] width 44 height 11
copy span "69,320.14"
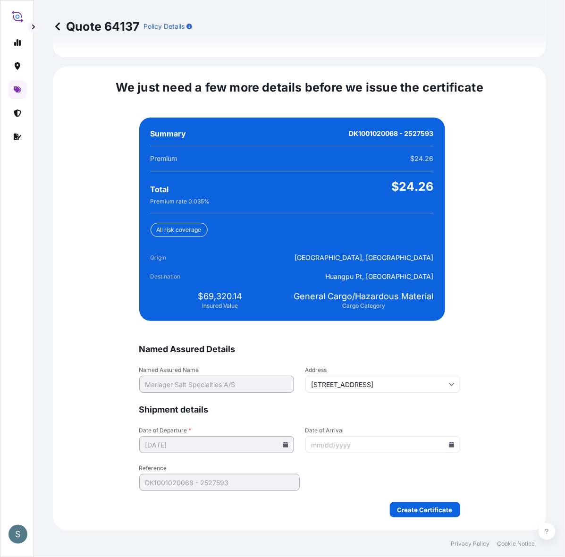
click at [449, 441] on icon at bounding box center [451, 444] width 5 height 6
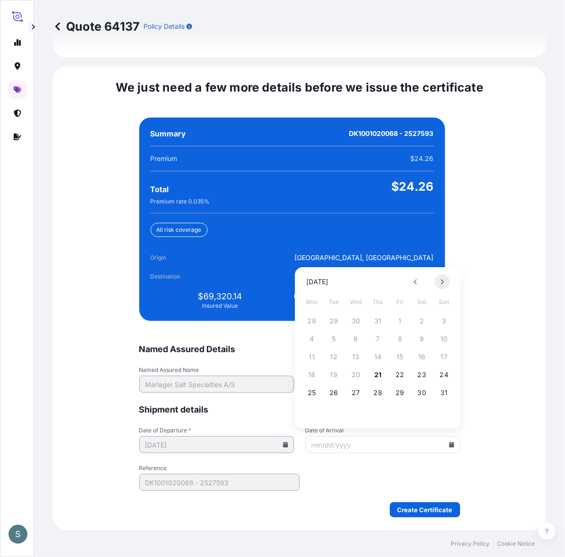
click at [444, 282] on button at bounding box center [441, 281] width 15 height 15
click at [439, 285] on button at bounding box center [441, 281] width 15 height 15
click at [315, 357] on button "10" at bounding box center [311, 356] width 15 height 15
type input "[DATE]"
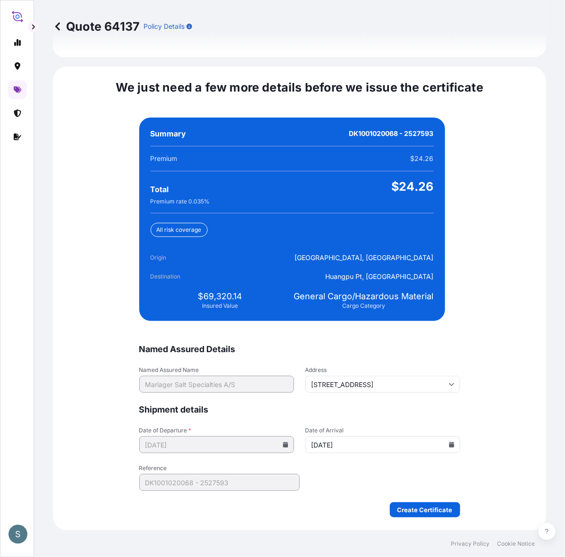
click at [333, 474] on form "Named Assured Details Named Assured Name Mariager Salt Specialties A/S Address …" at bounding box center [299, 430] width 321 height 174
click at [329, 466] on form "Named Assured Details Named Assured Name Mariager Salt Specialties A/S Address …" at bounding box center [299, 430] width 321 height 174
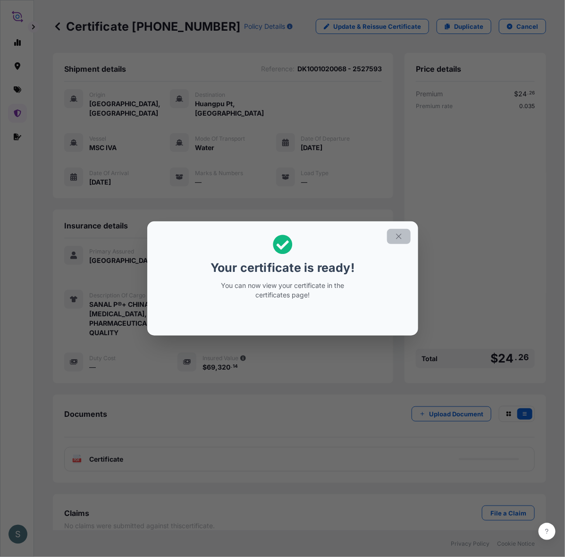
click at [403, 233] on icon "button" at bounding box center [398, 236] width 8 height 8
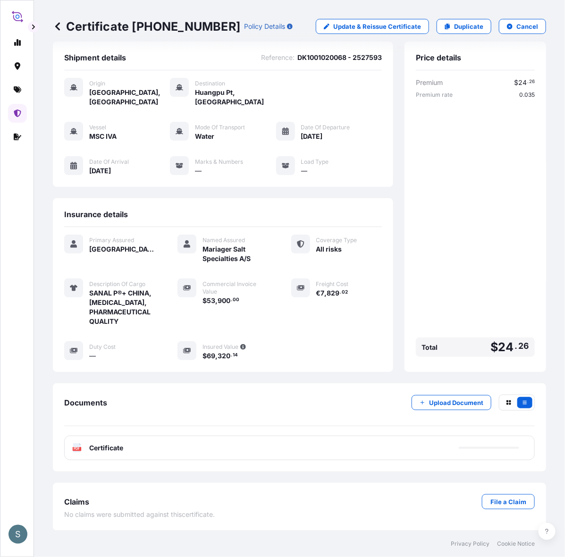
scroll to position [33, 0]
click at [125, 468] on div "Shipment details Reference : DK1001020068 - 2527593 Origin [GEOGRAPHIC_DATA], […" at bounding box center [299, 286] width 493 height 489
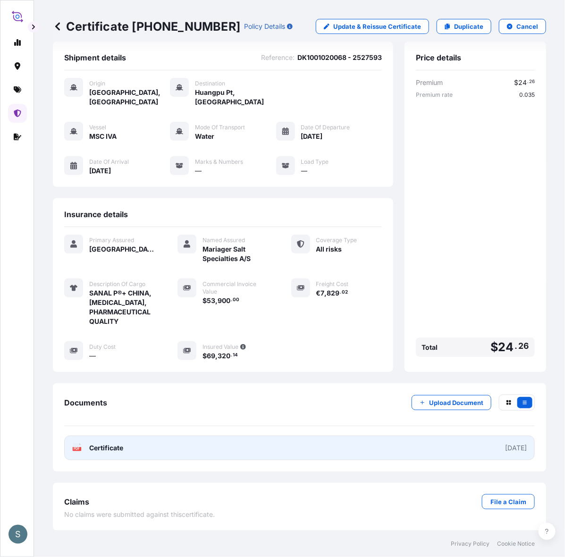
click at [114, 448] on link "PDF Certificate [DATE]" at bounding box center [299, 447] width 470 height 25
